Goal: Information Seeking & Learning: Find specific page/section

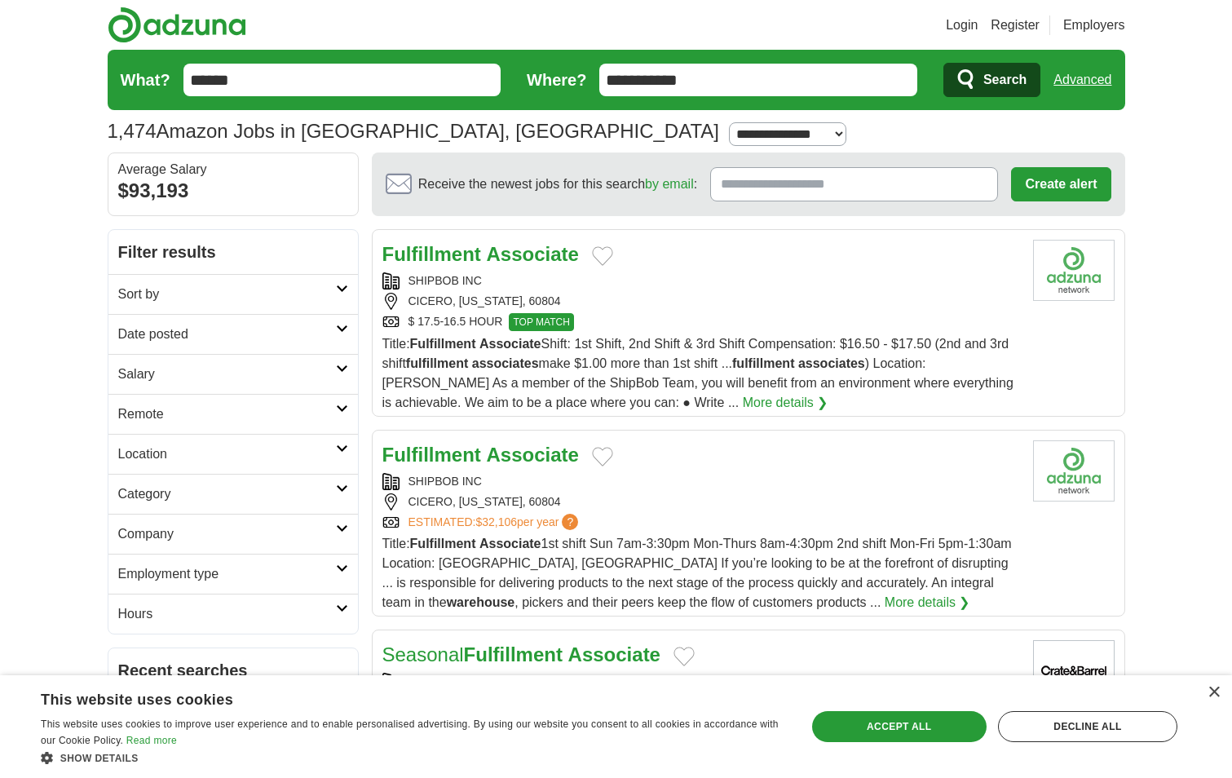
click at [370, 69] on input "******" at bounding box center [342, 80] width 318 height 33
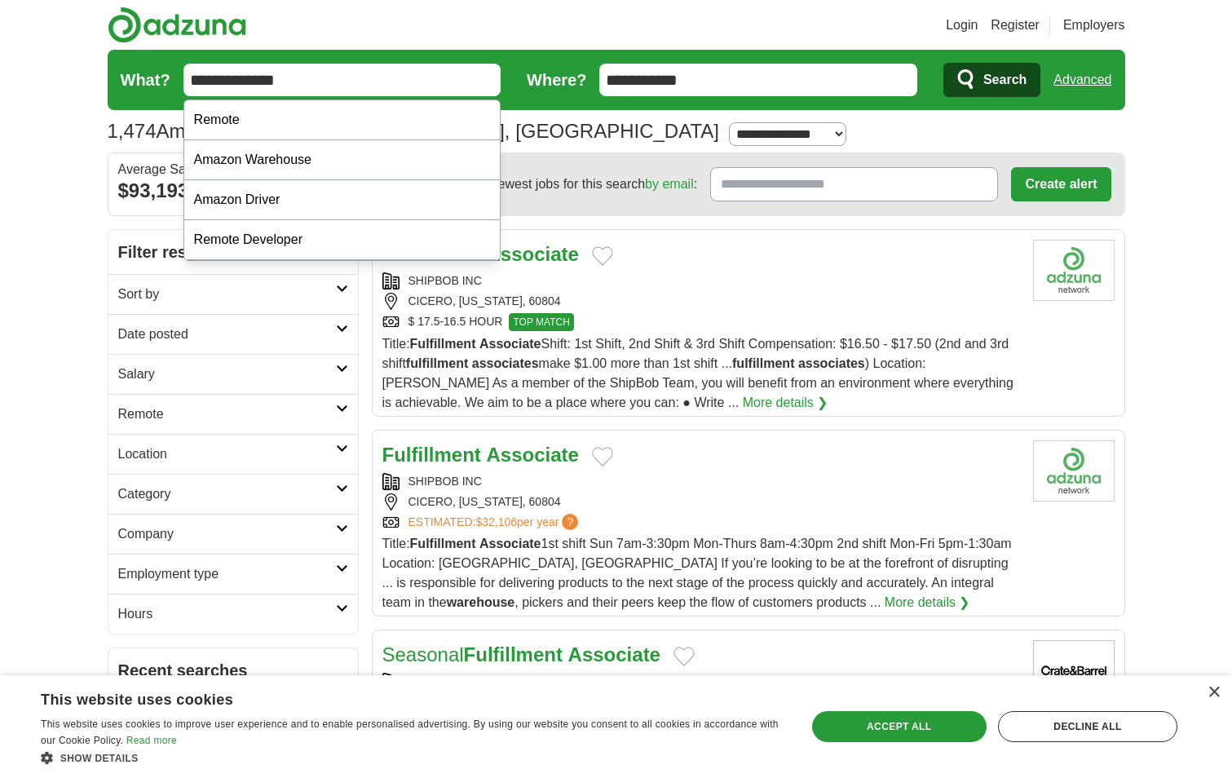
type input "**********"
click at [943, 63] on button "Search" at bounding box center [991, 80] width 97 height 34
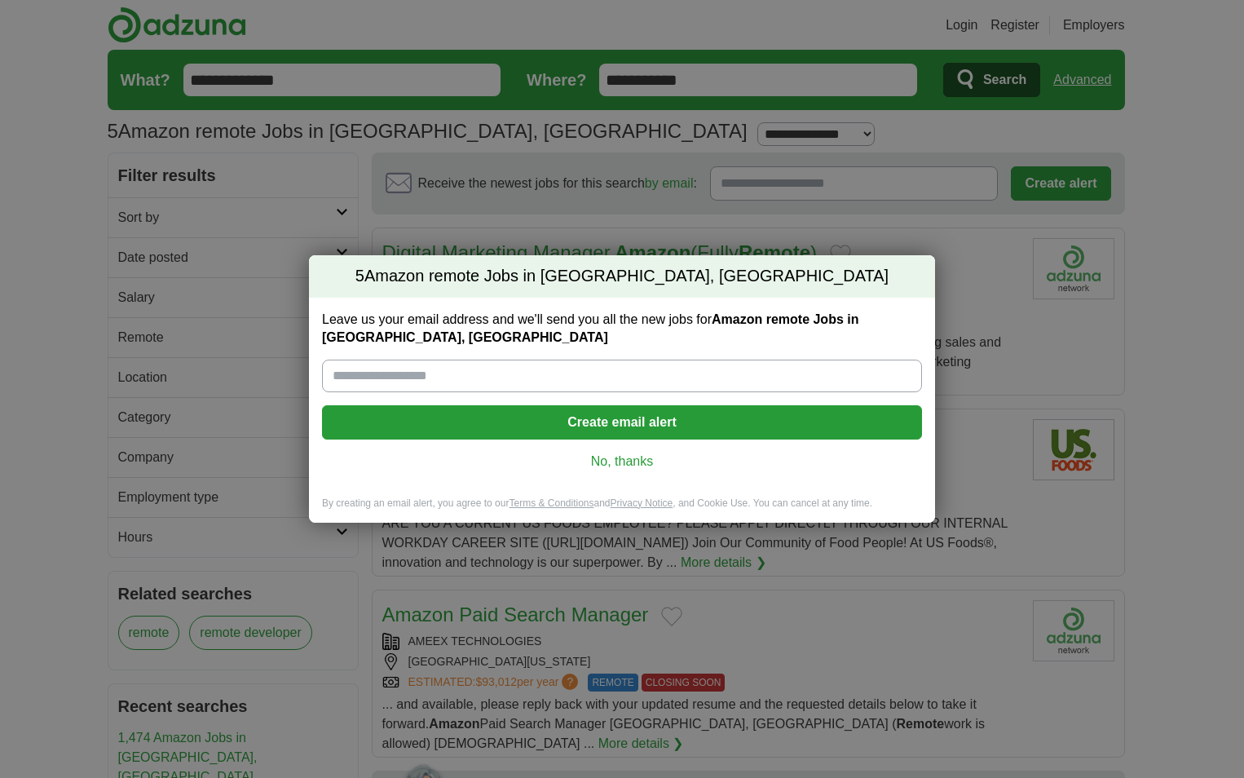
click at [636, 458] on link "No, thanks" at bounding box center [622, 461] width 574 height 18
